Goal: Book appointment/travel/reservation

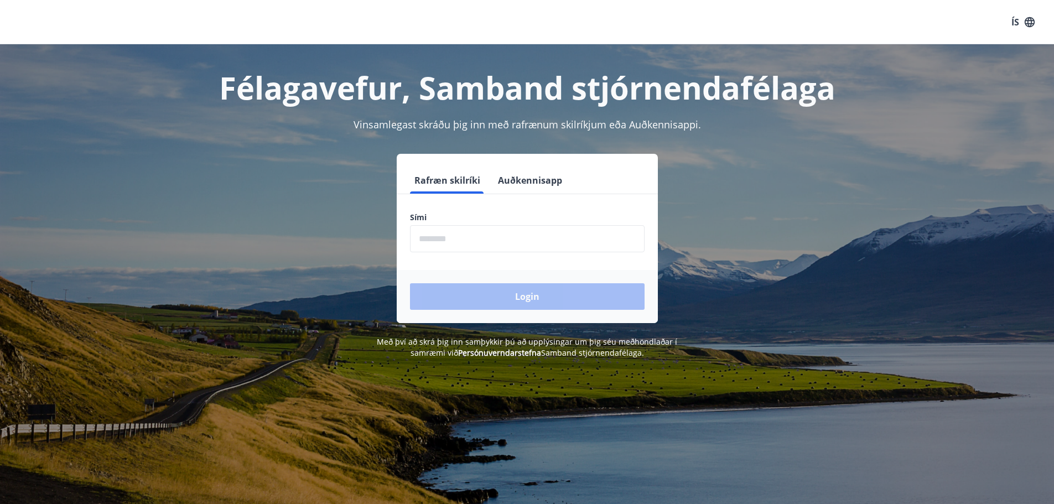
click at [435, 246] on input "phone" at bounding box center [527, 238] width 234 height 27
type input "********"
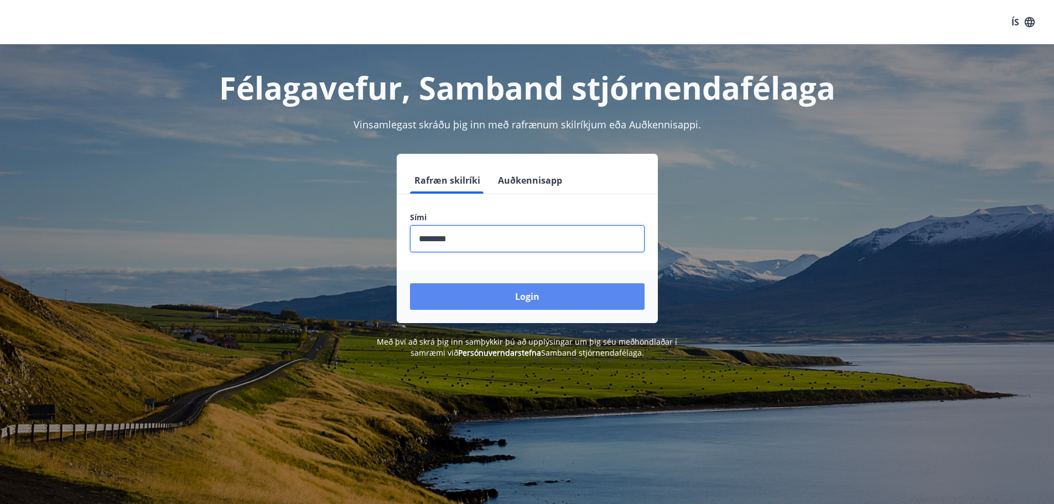
click at [513, 300] on button "Login" at bounding box center [527, 296] width 234 height 27
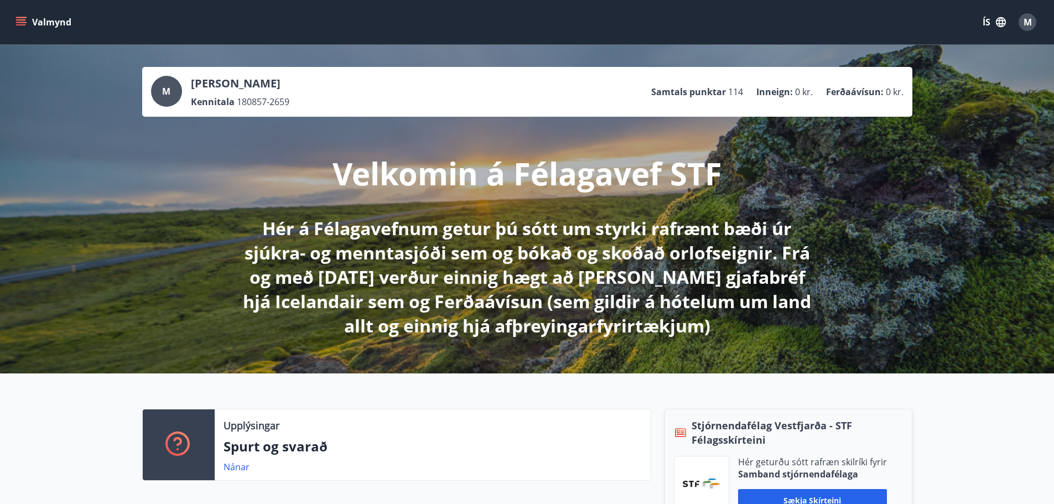
click at [19, 19] on icon "menu" at bounding box center [21, 19] width 10 height 1
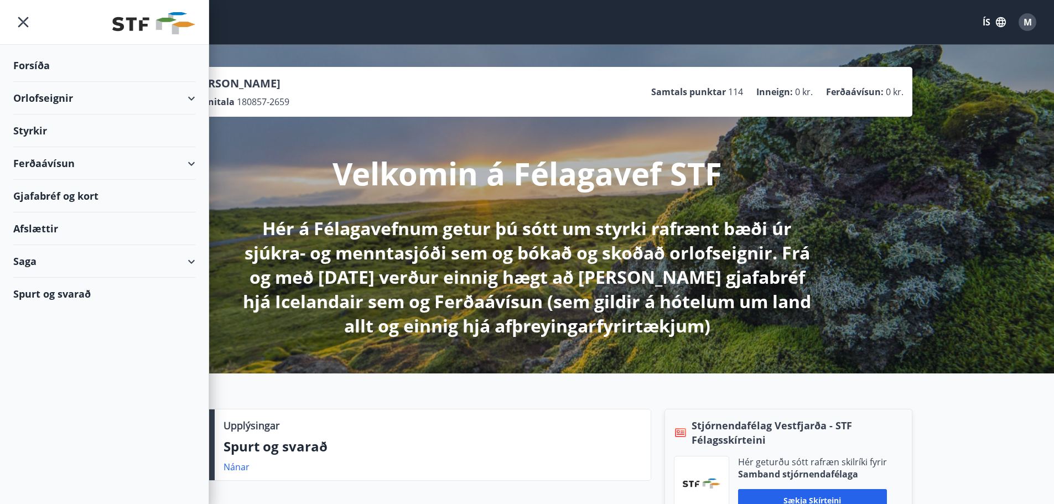
click at [35, 97] on div "Orlofseignir" at bounding box center [104, 98] width 182 height 33
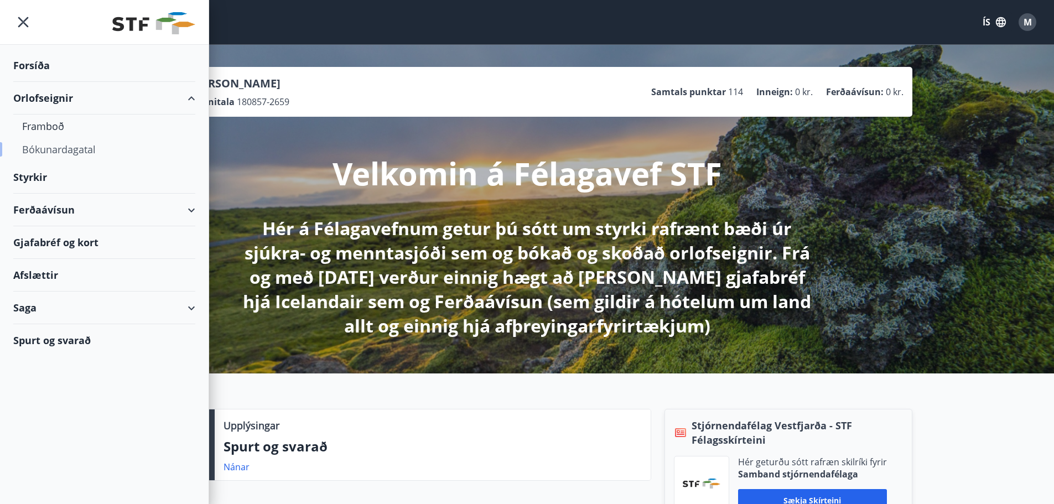
click at [51, 153] on div "Bókunardagatal" at bounding box center [104, 149] width 164 height 23
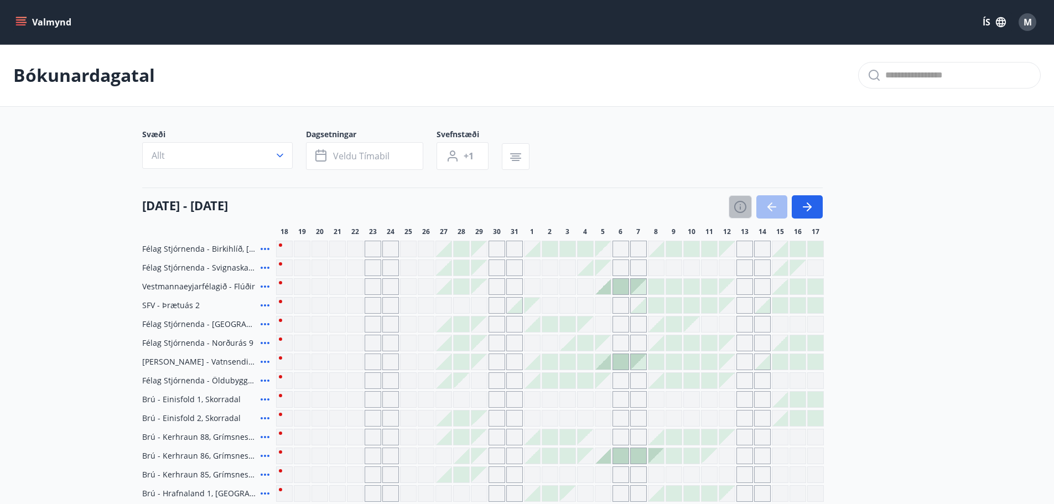
click at [741, 206] on icon "button" at bounding box center [739, 206] width 13 height 13
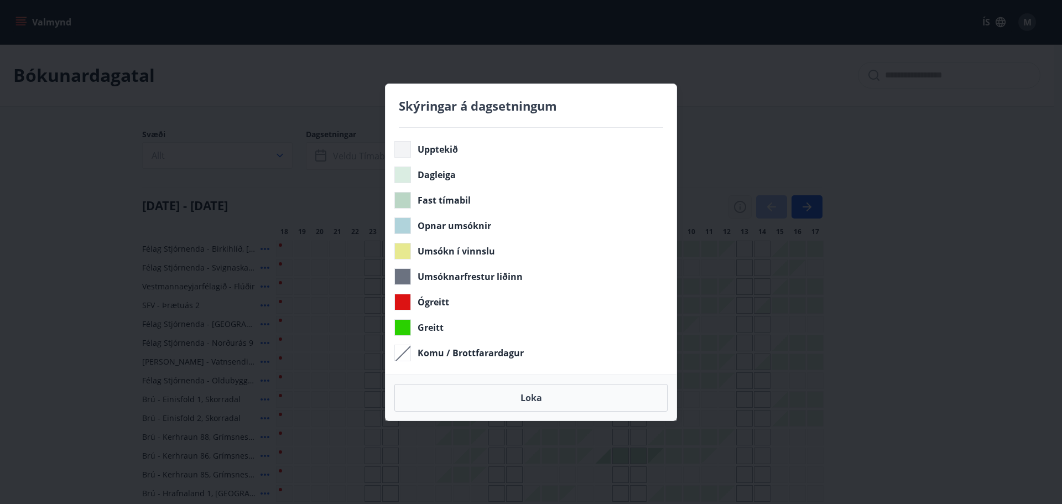
click at [741, 206] on div "Skýringar á dagsetningum Upptekið Dagleiga Fast tímabil Opnar umsóknir Umsókn í…" at bounding box center [531, 252] width 1062 height 504
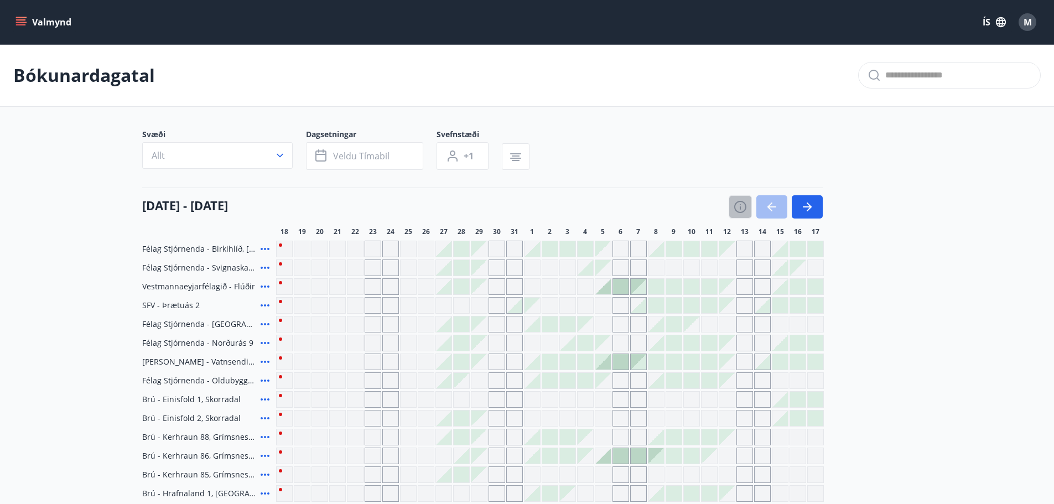
click at [738, 202] on icon "button" at bounding box center [739, 206] width 13 height 13
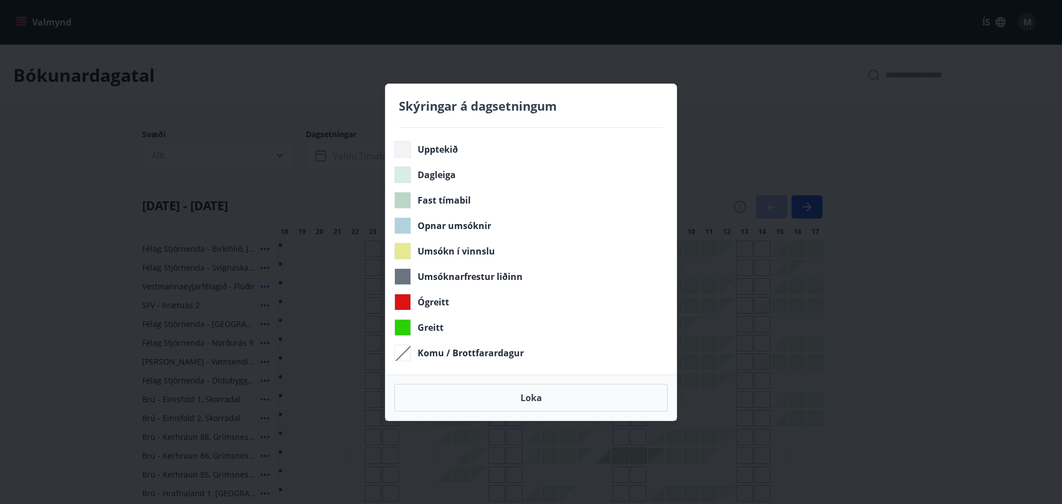
drag, startPoint x: 523, startPoint y: 398, endPoint x: 933, endPoint y: 283, distance: 426.2
click at [522, 398] on button "Loka" at bounding box center [530, 398] width 273 height 28
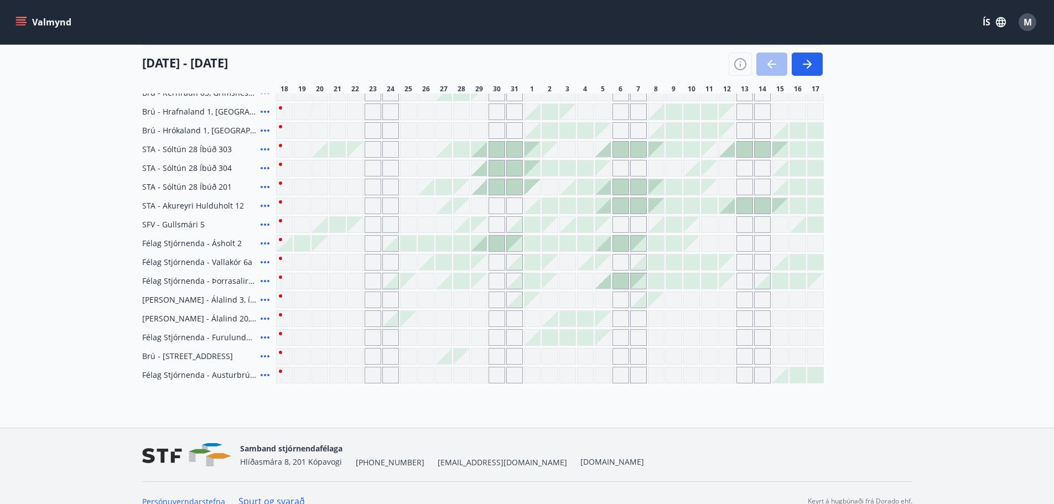
scroll to position [398, 0]
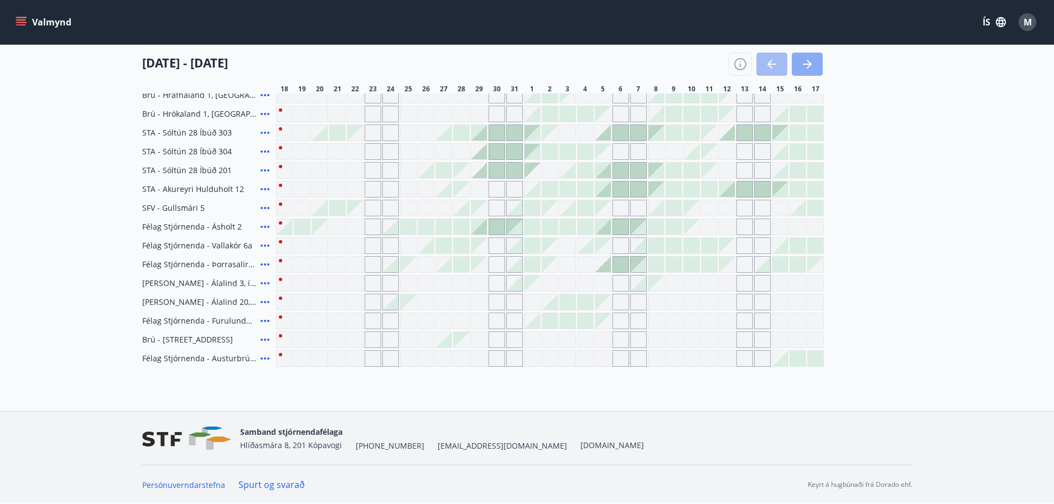
click at [804, 59] on icon "button" at bounding box center [806, 64] width 13 height 13
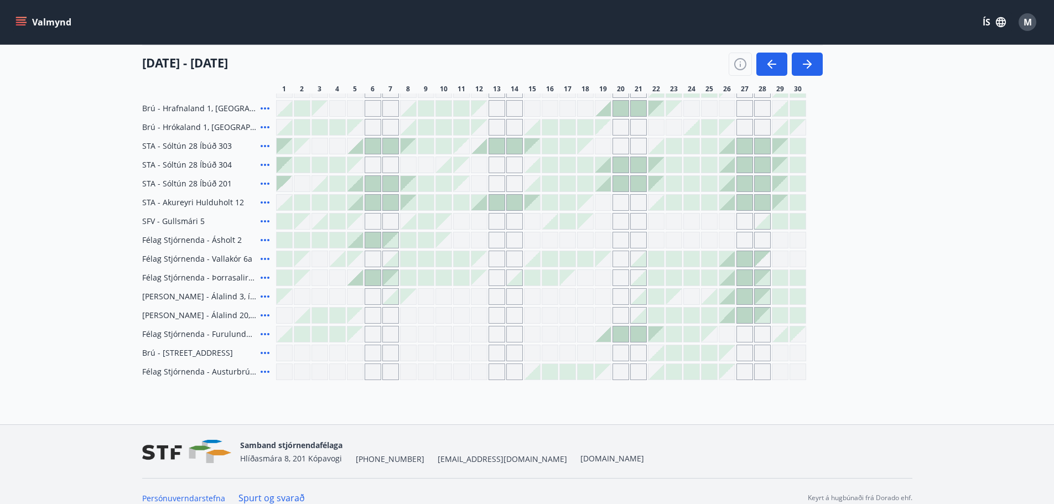
scroll to position [343, 0]
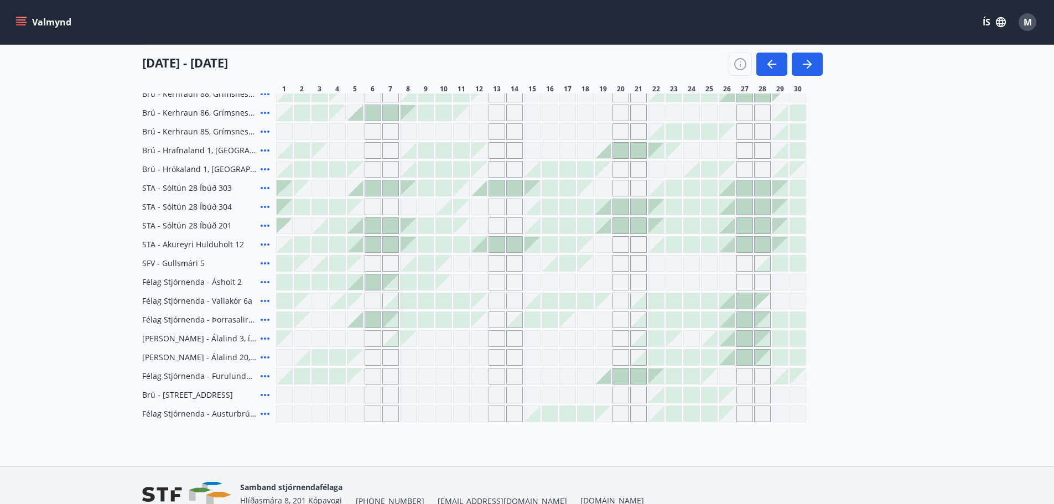
click at [588, 265] on div "Gráir dagar eru ekki bókanlegir" at bounding box center [584, 262] width 15 height 15
click at [567, 363] on div "Gráir dagar eru ekki bókanlegir" at bounding box center [567, 357] width 17 height 17
click at [584, 354] on div "Gráir dagar eru ekki bókanlegir" at bounding box center [585, 357] width 17 height 17
click at [542, 369] on div "Gráir dagar eru ekki bókanlegir" at bounding box center [549, 376] width 17 height 17
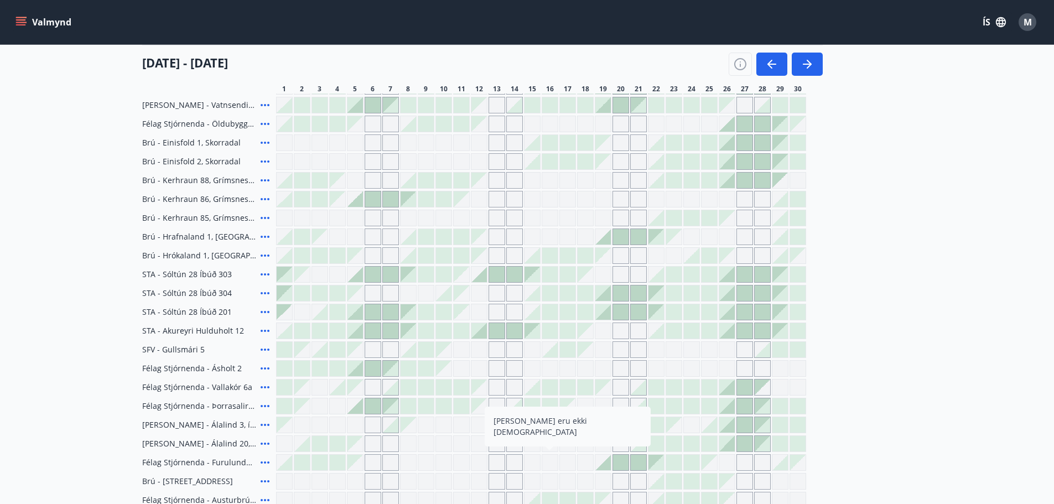
scroll to position [232, 0]
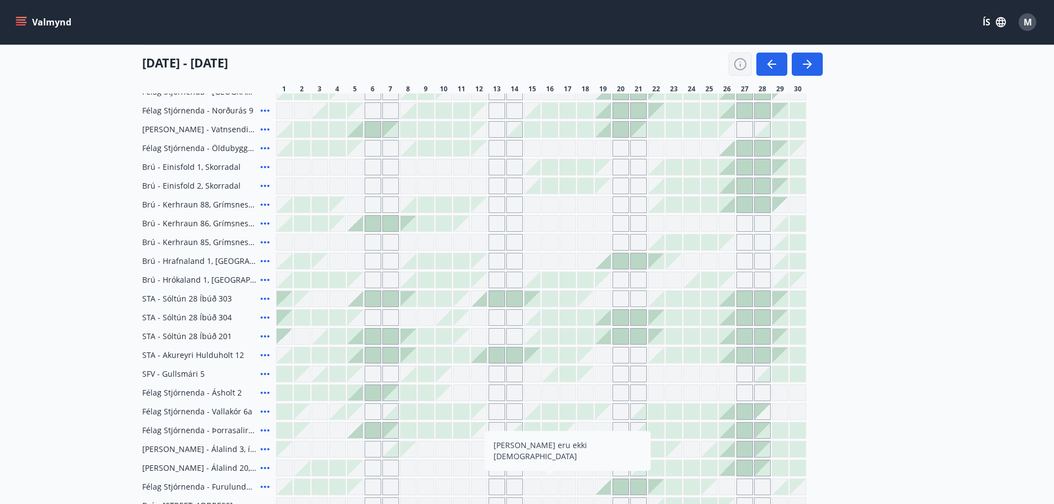
click at [736, 57] on button "button" at bounding box center [739, 64] width 23 height 23
click at [742, 67] on icon "button" at bounding box center [739, 64] width 13 height 13
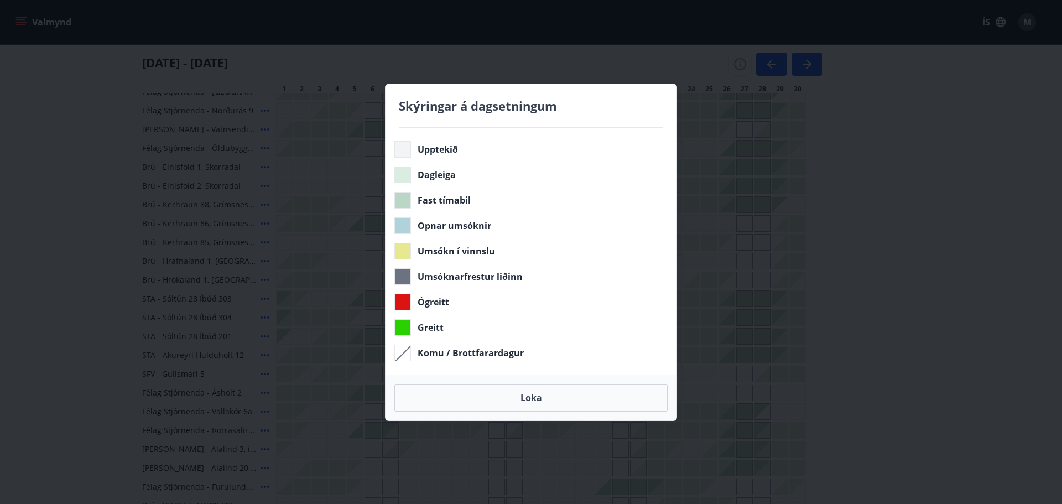
click at [888, 161] on div "Skýringar á dagsetningum Upptekið Dagleiga Fast tímabil Opnar umsóknir Umsókn í…" at bounding box center [531, 252] width 1062 height 504
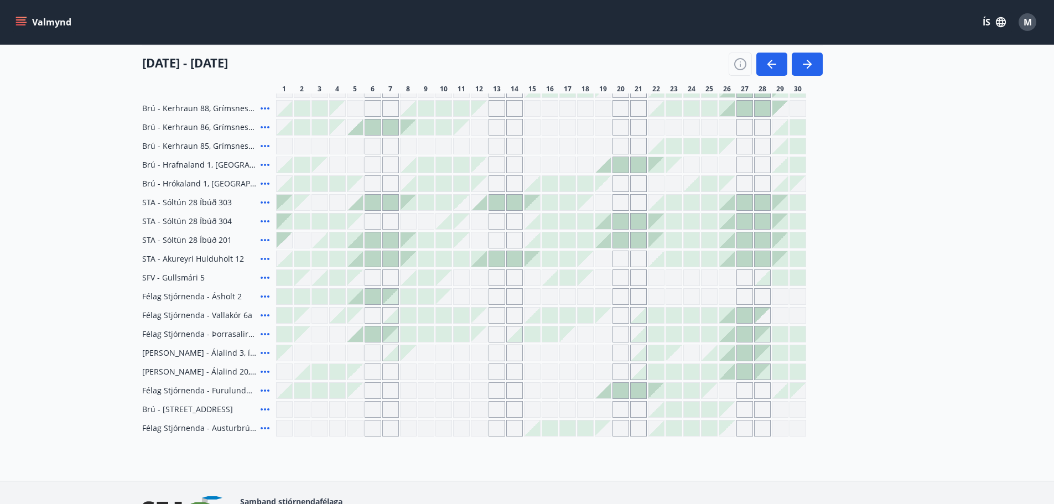
scroll to position [343, 0]
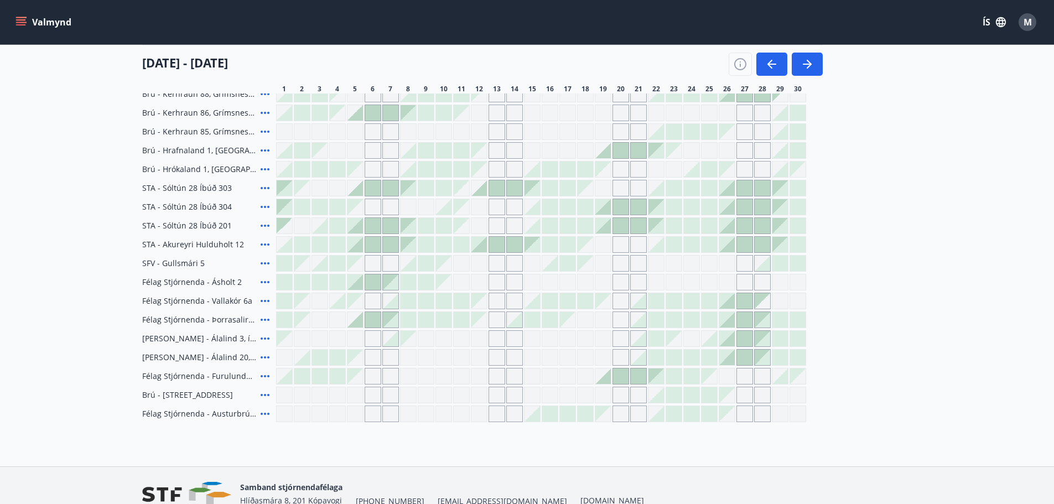
click at [564, 222] on div at bounding box center [567, 225] width 15 height 15
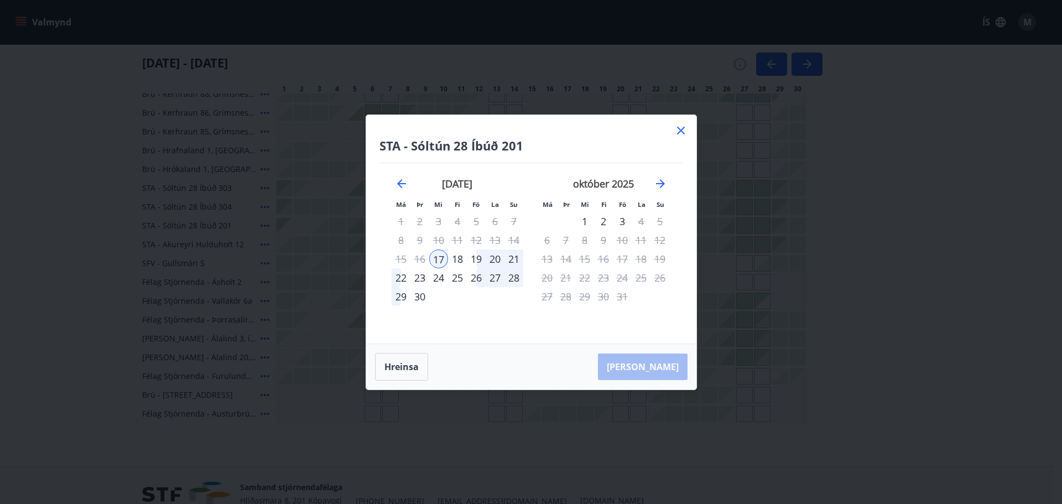
click at [680, 131] on icon at bounding box center [681, 131] width 8 height 8
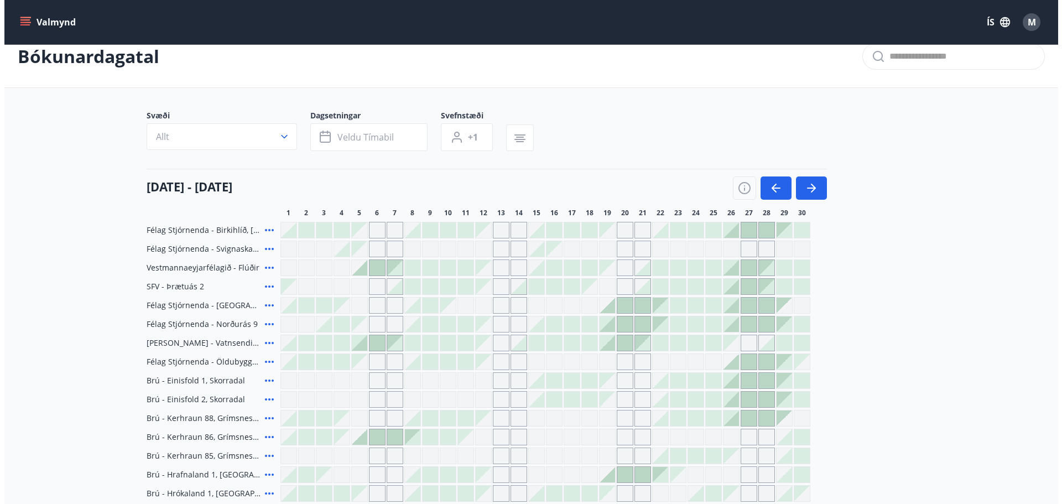
scroll to position [0, 0]
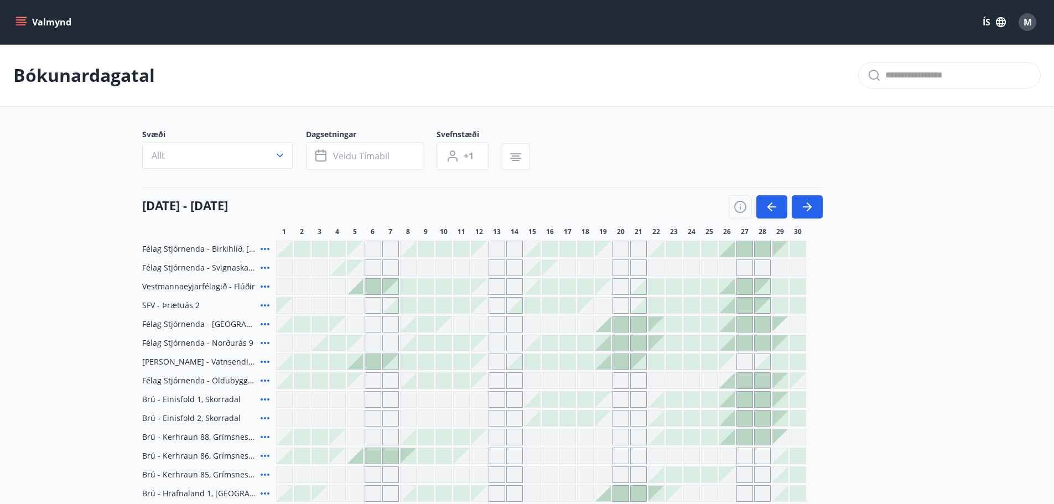
click at [1023, 16] on span "M" at bounding box center [1027, 22] width 8 height 12
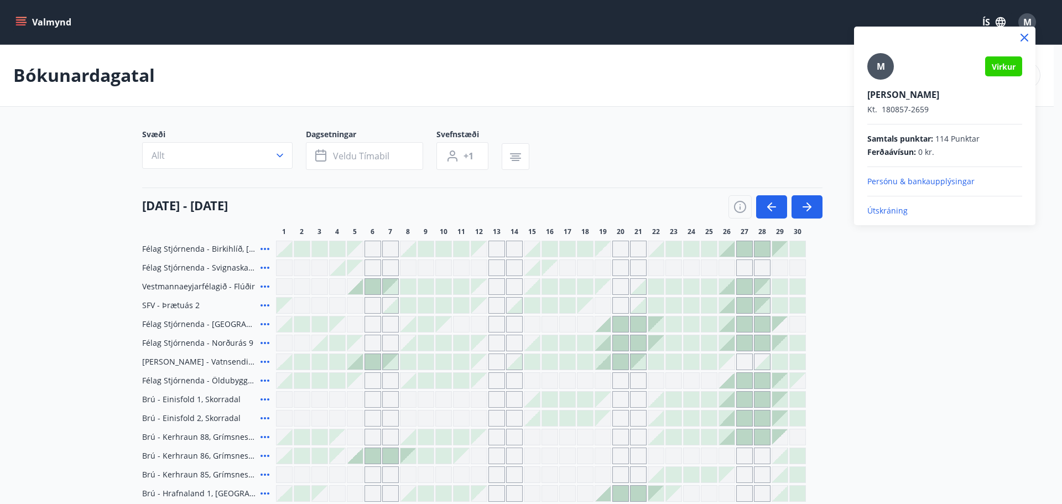
click at [888, 207] on p "Útskráning" at bounding box center [944, 210] width 155 height 11
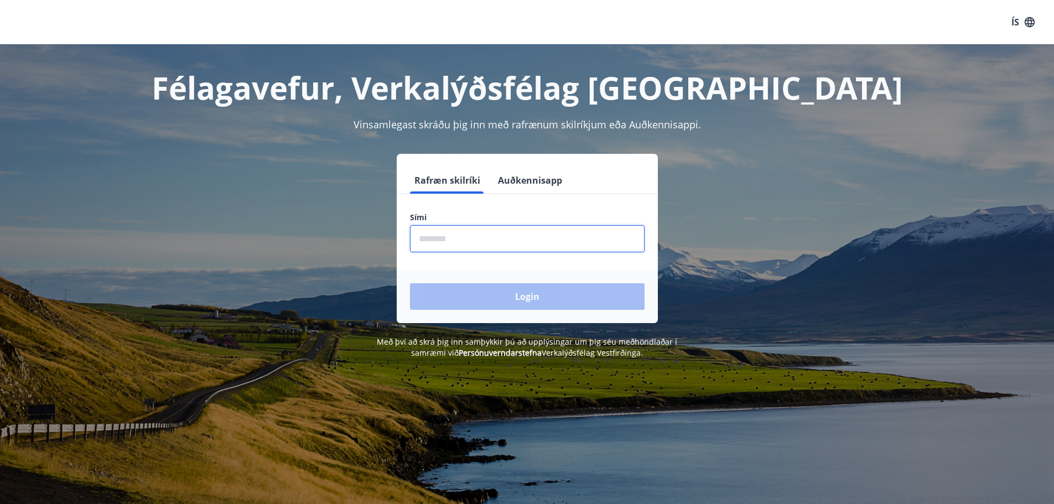
click at [508, 237] on input "phone" at bounding box center [527, 238] width 234 height 27
type input "********"
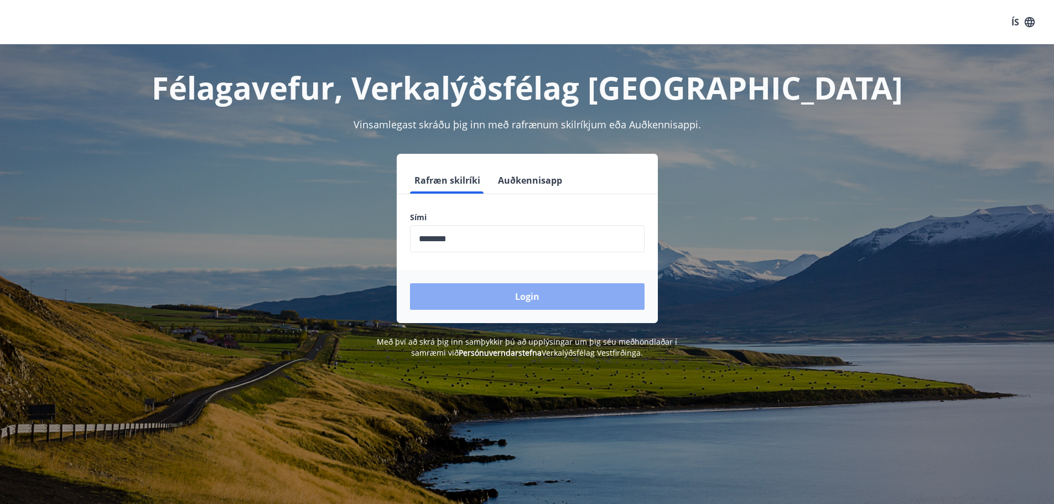
click at [504, 300] on button "Login" at bounding box center [527, 296] width 234 height 27
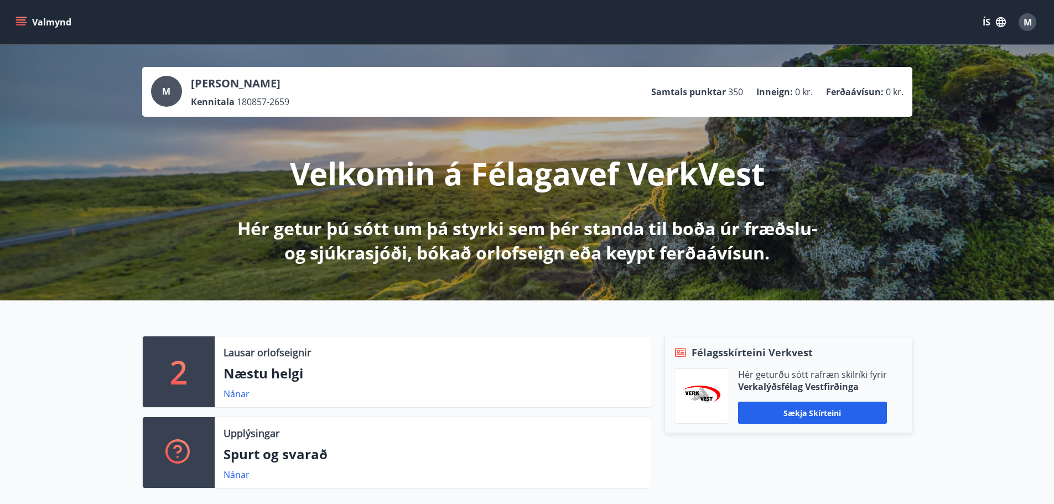
click at [19, 18] on icon "menu" at bounding box center [20, 22] width 11 height 11
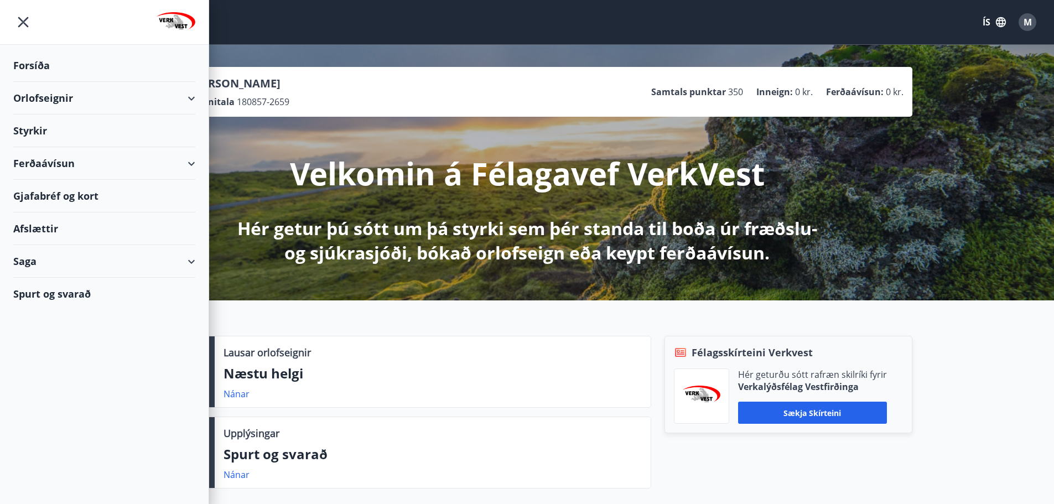
click at [194, 95] on div "Orlofseignir" at bounding box center [104, 98] width 182 height 33
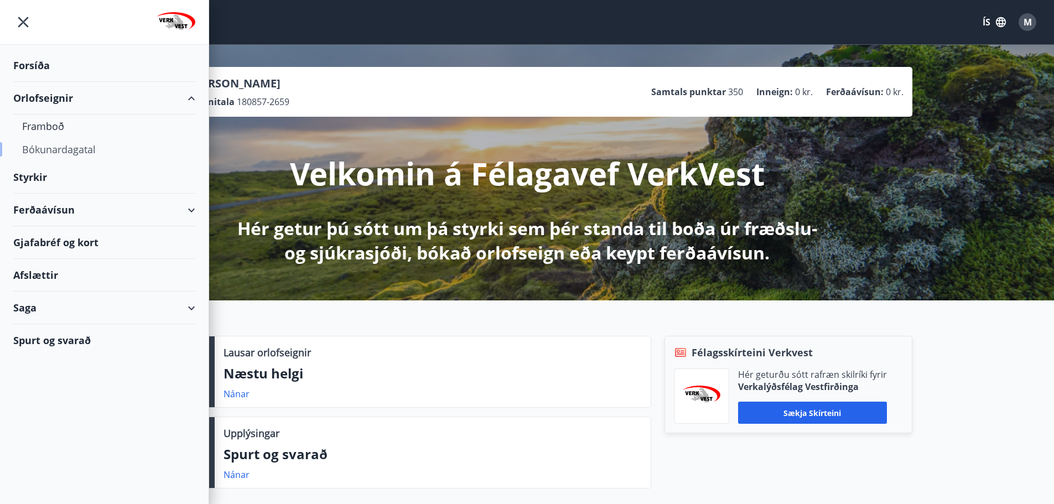
click at [63, 149] on div "Bókunardagatal" at bounding box center [104, 149] width 164 height 23
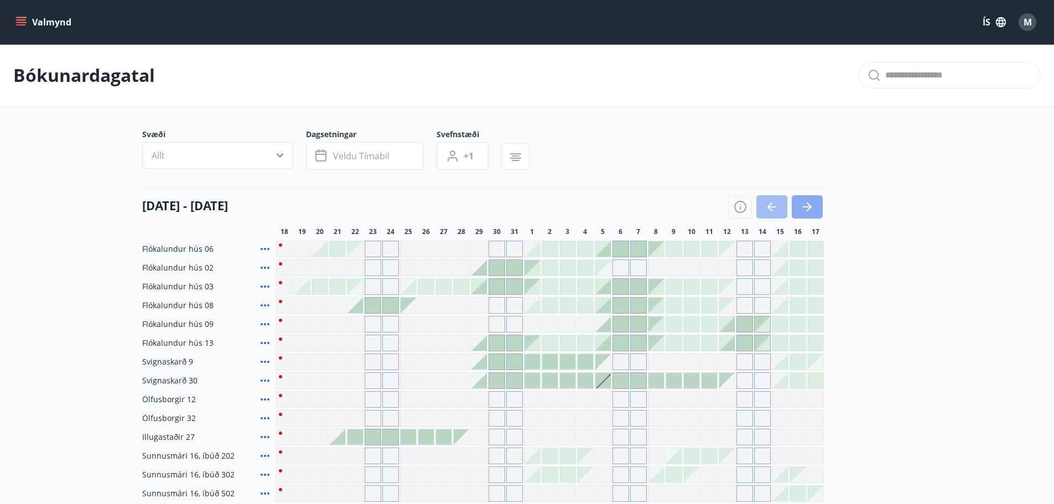
click at [815, 210] on button "button" at bounding box center [806, 206] width 31 height 23
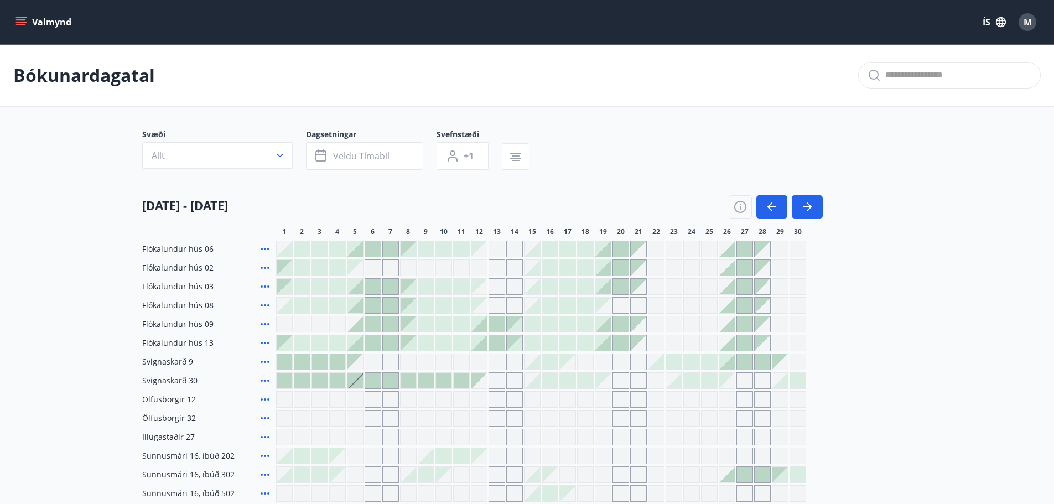
click at [1029, 24] on span "M" at bounding box center [1027, 22] width 8 height 12
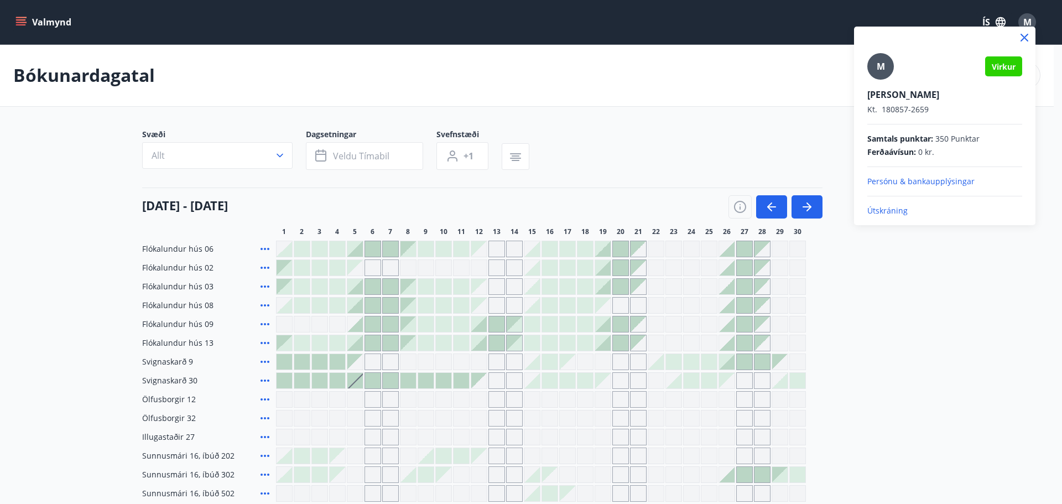
click at [887, 213] on p "Útskráning" at bounding box center [944, 210] width 155 height 11
